Goal: Find specific page/section: Find specific page/section

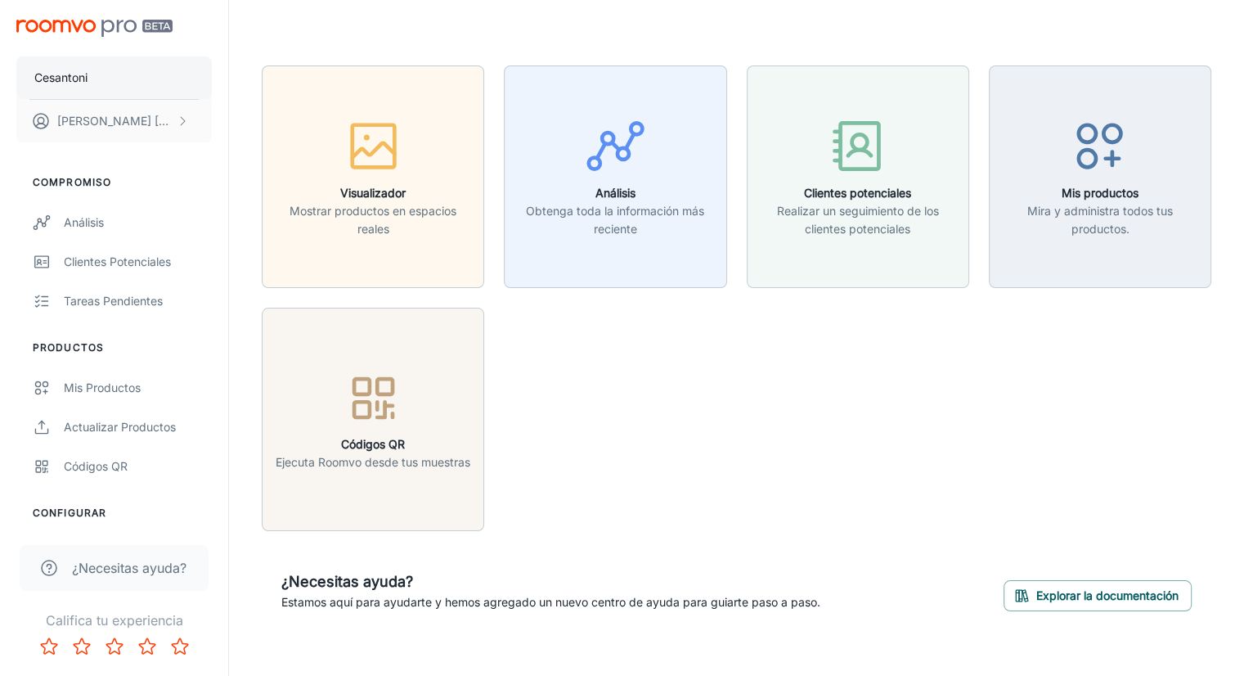
click at [75, 83] on font "Cesantoni" at bounding box center [60, 77] width 53 height 14
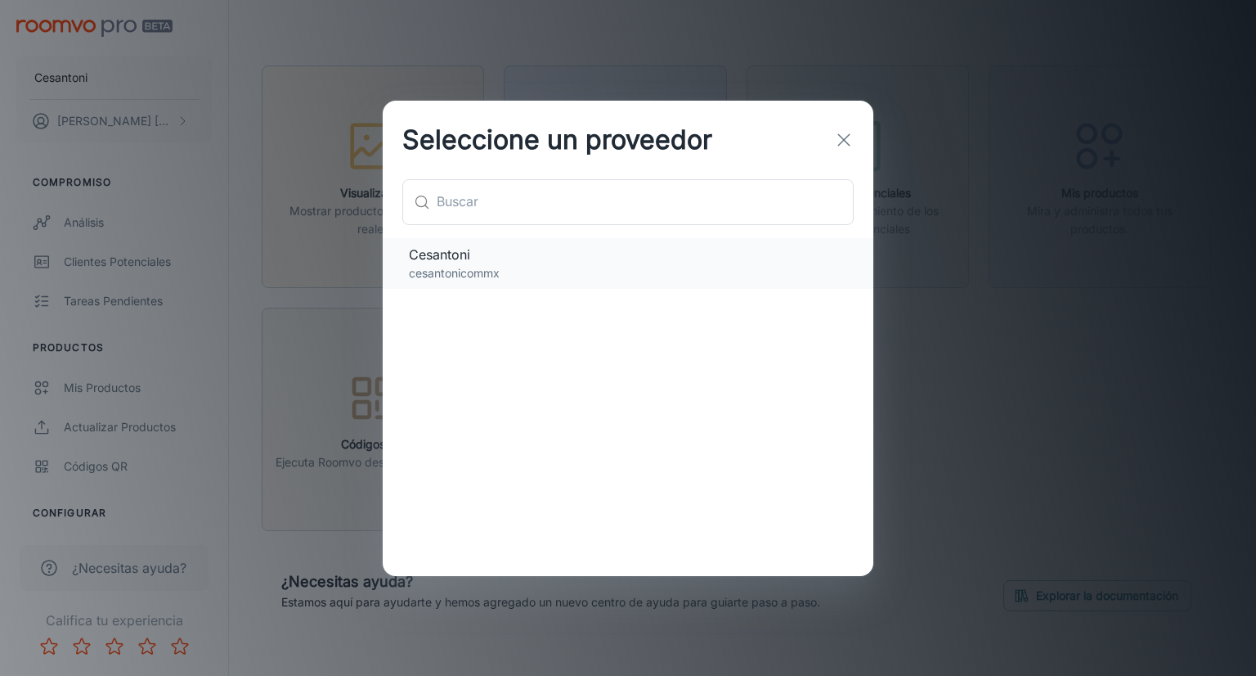
click at [501, 276] on p "cesantonicommx" at bounding box center [628, 273] width 438 height 18
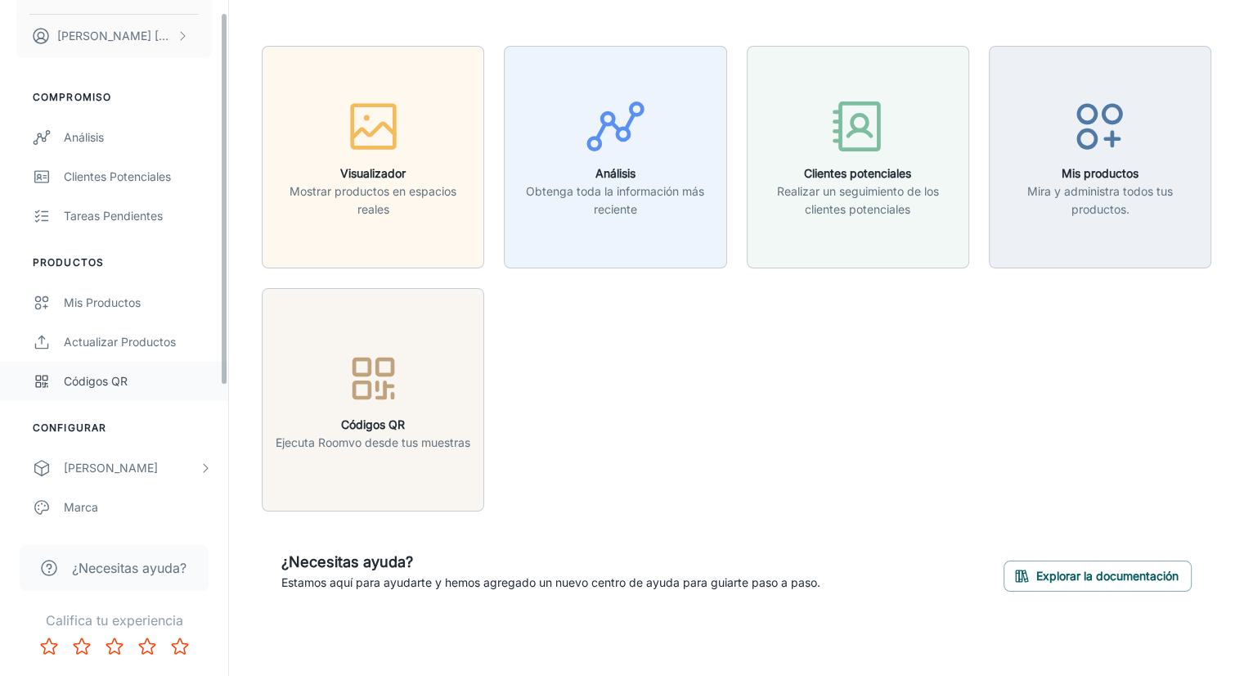
scroll to position [213, 0]
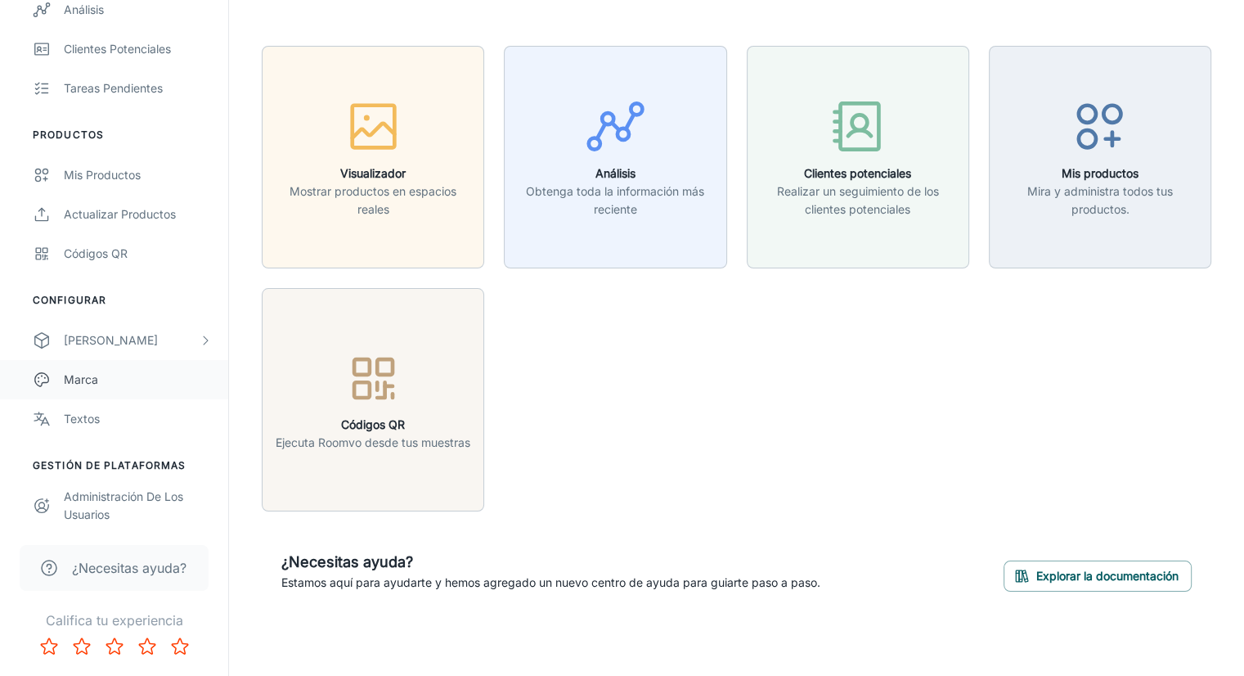
click at [155, 383] on div "Marca" at bounding box center [138, 380] width 148 height 18
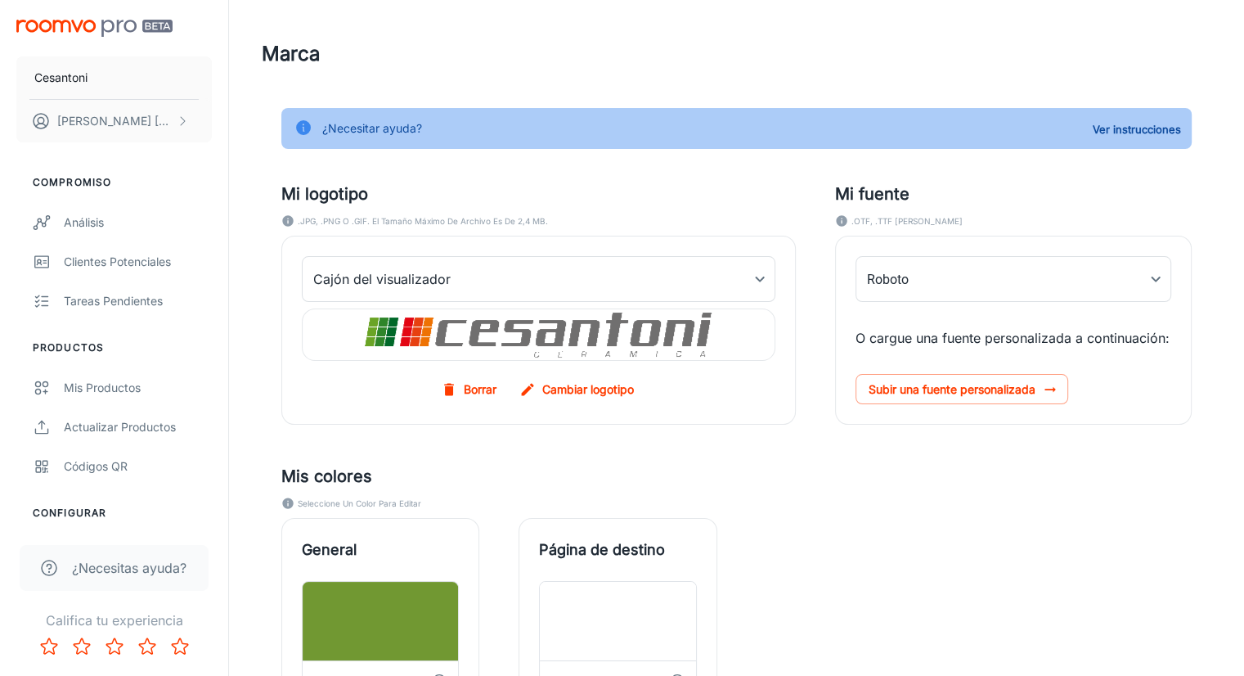
click at [550, 327] on img at bounding box center [539, 334] width 348 height 51
click at [600, 333] on img at bounding box center [539, 334] width 348 height 51
click at [456, 339] on img at bounding box center [539, 334] width 348 height 51
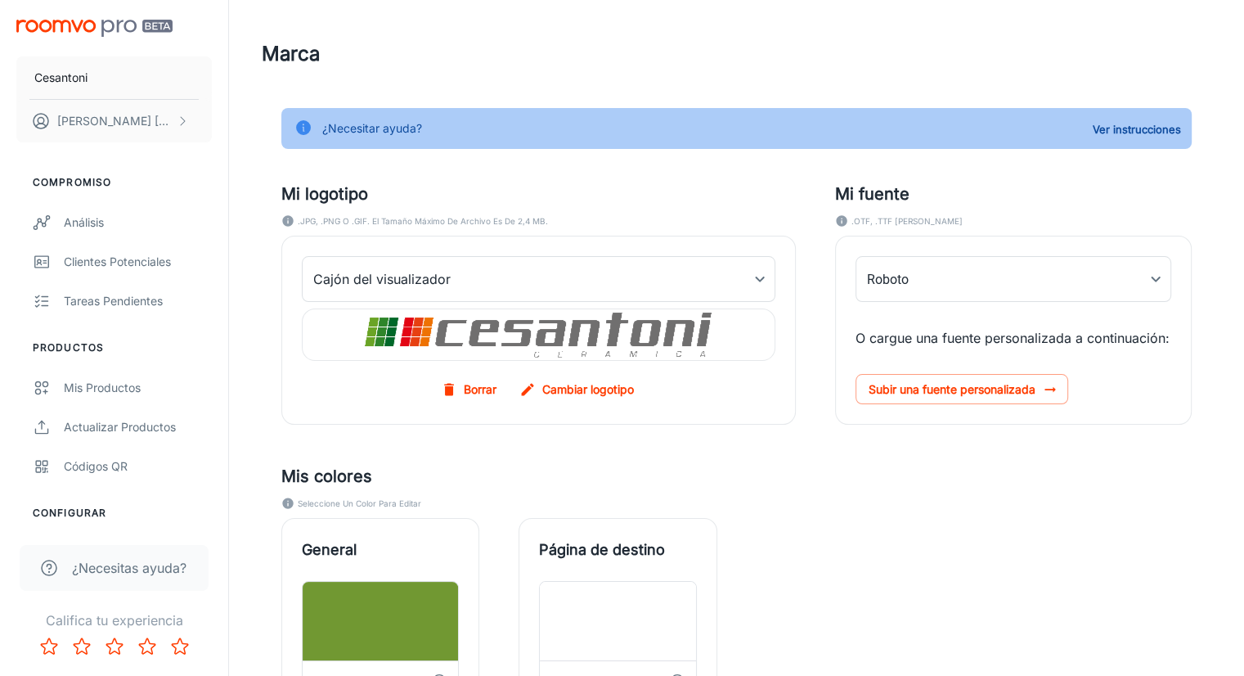
click at [456, 339] on img at bounding box center [539, 334] width 348 height 51
click at [593, 339] on img at bounding box center [539, 334] width 348 height 51
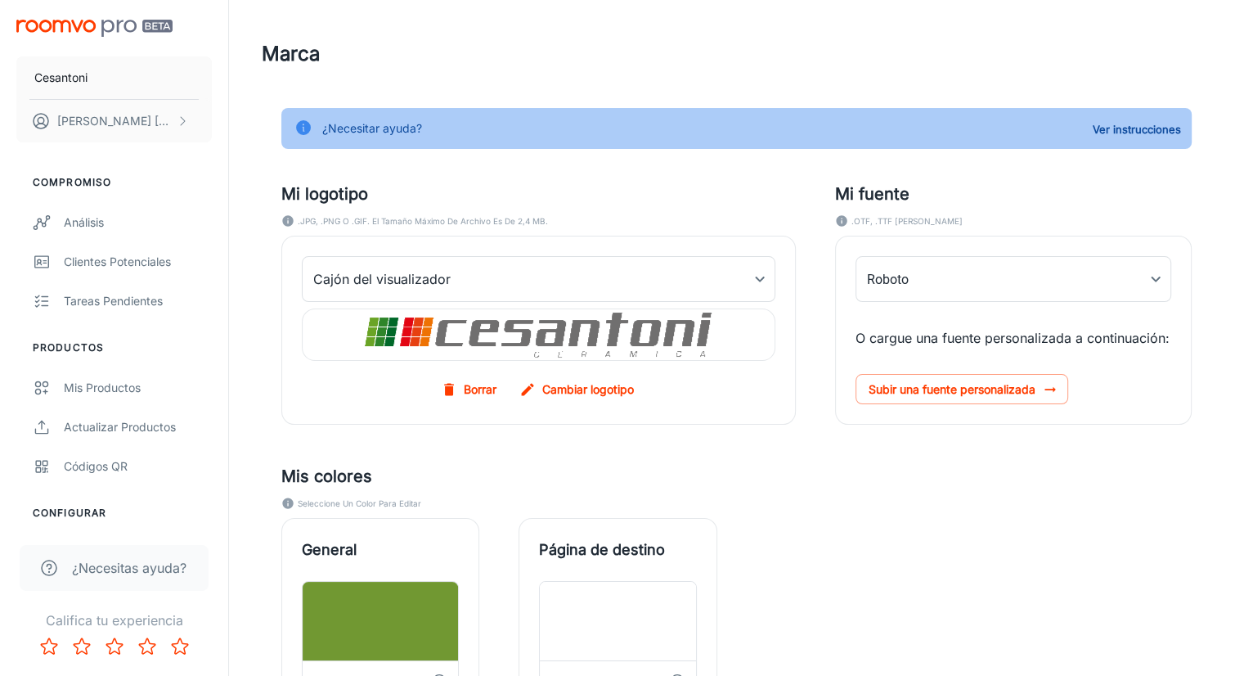
click at [454, 331] on img at bounding box center [539, 334] width 348 height 51
click at [455, 329] on img at bounding box center [539, 334] width 348 height 51
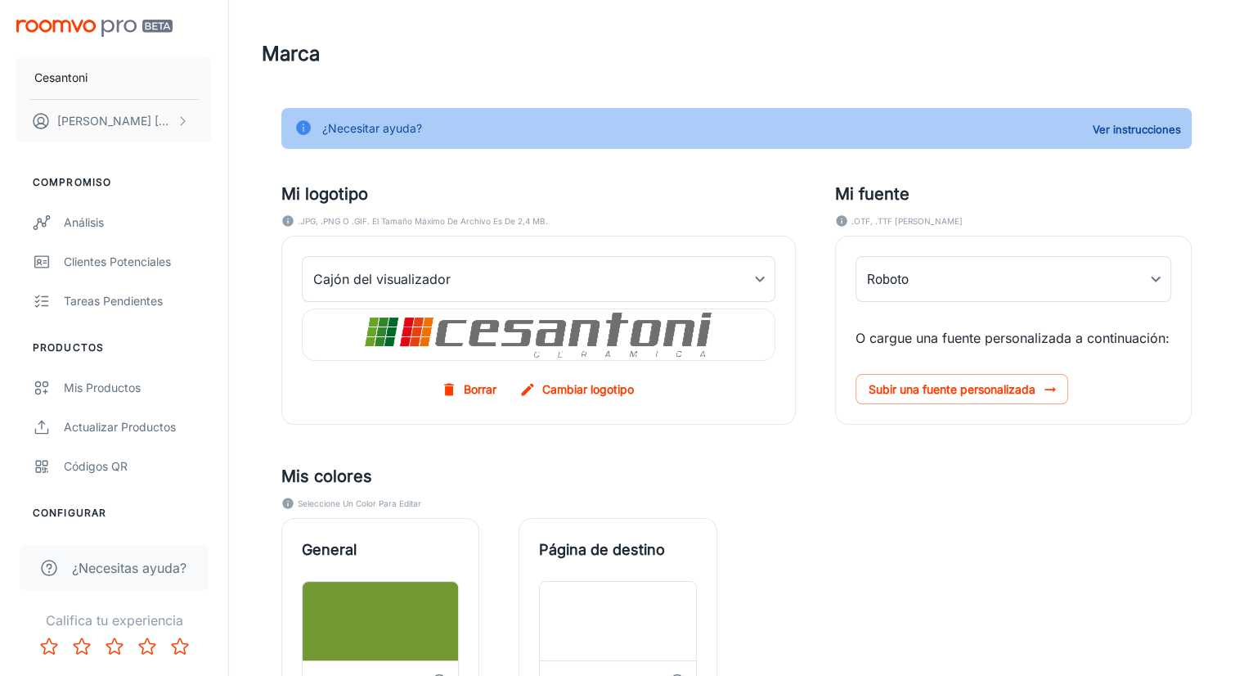
click at [452, 327] on img at bounding box center [539, 334] width 348 height 51
click at [455, 321] on img at bounding box center [539, 334] width 348 height 51
